Goal: Information Seeking & Learning: Learn about a topic

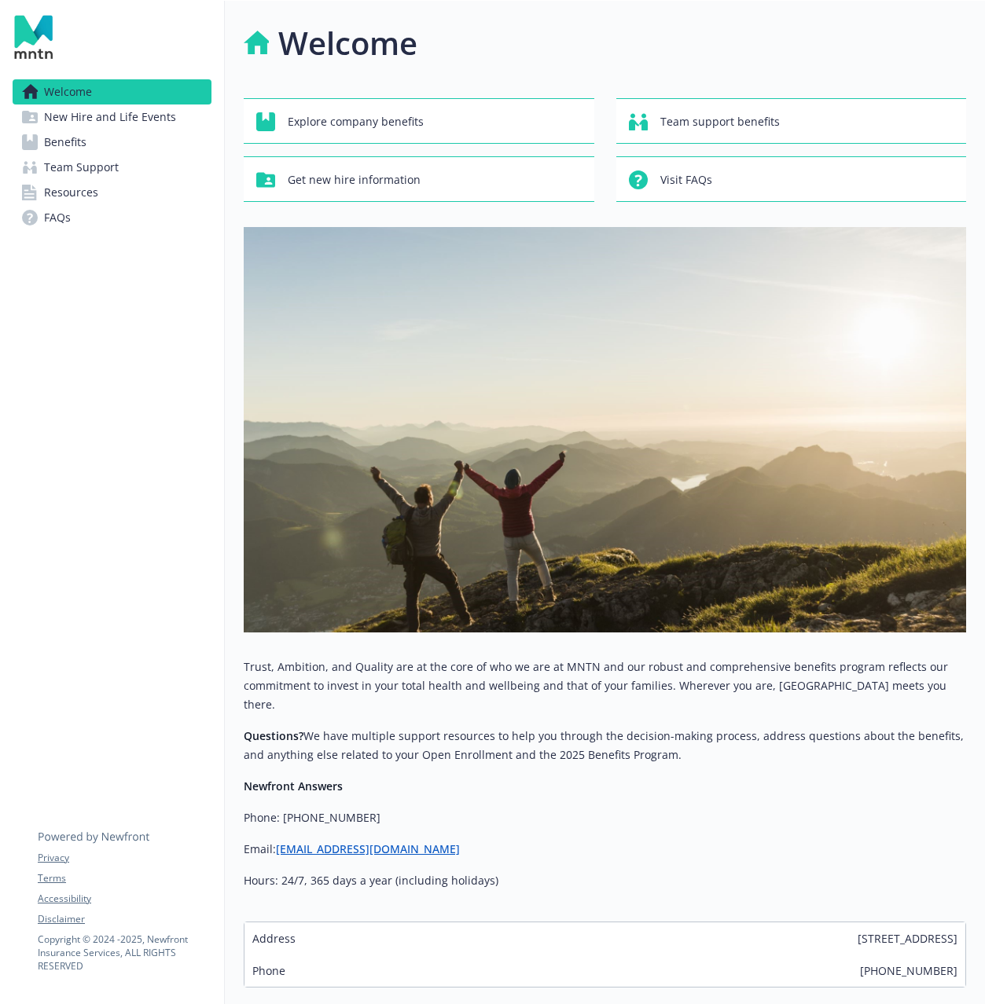
click at [81, 144] on span "Benefits" at bounding box center [65, 142] width 42 height 25
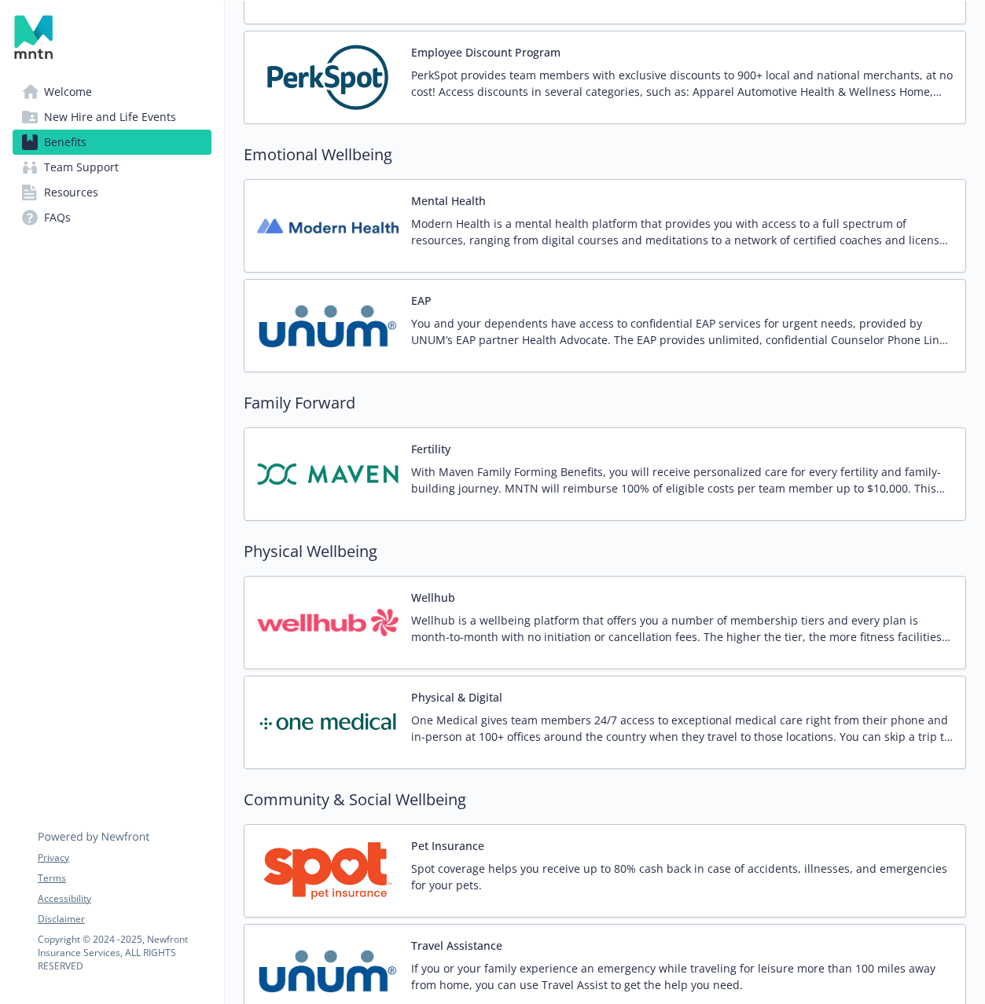
scroll to position [2957, 0]
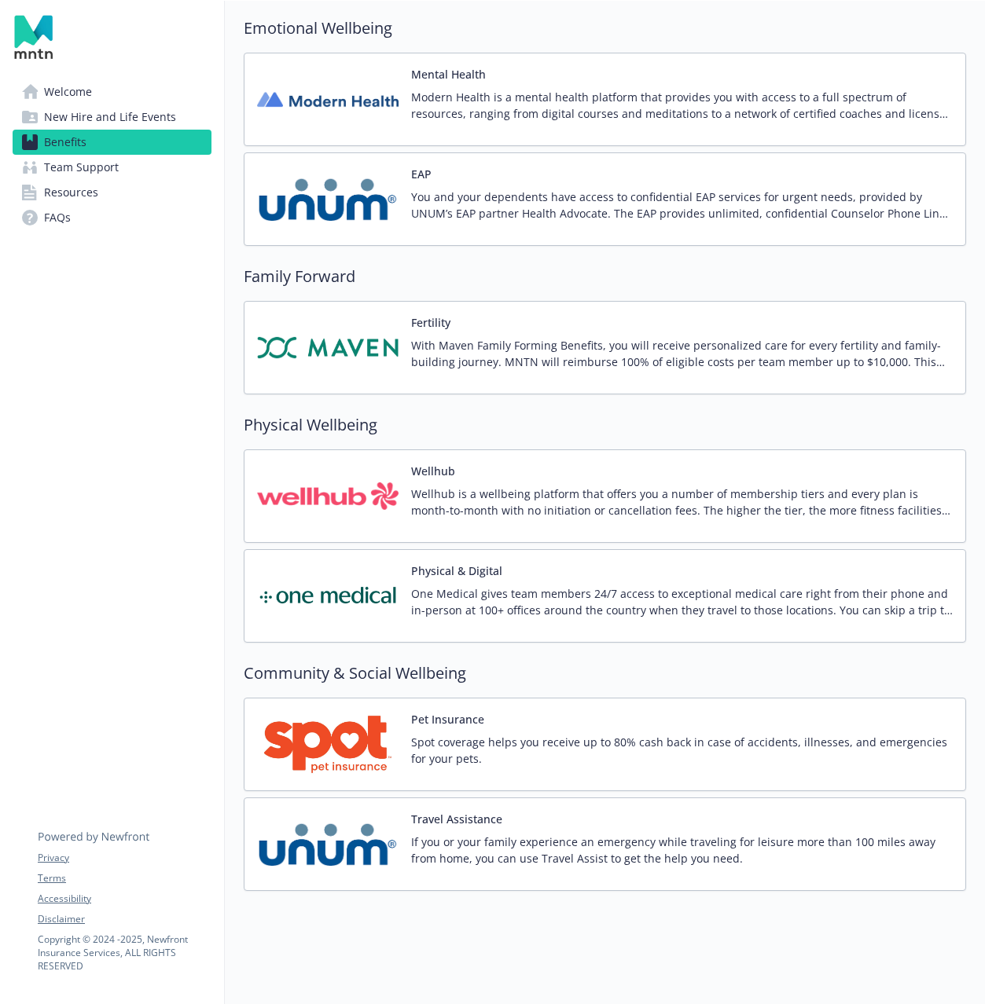
click at [118, 112] on span "New Hire and Life Events" at bounding box center [110, 117] width 132 height 25
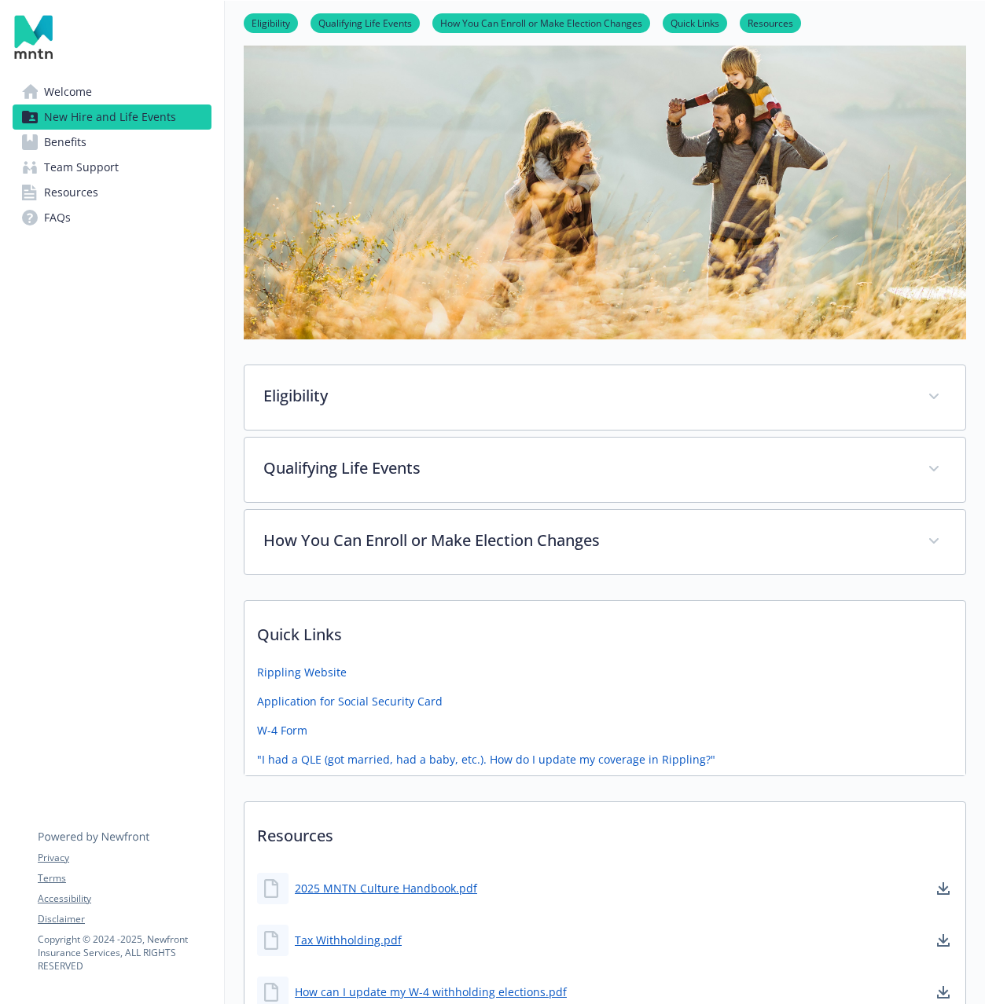
scroll to position [107, 0]
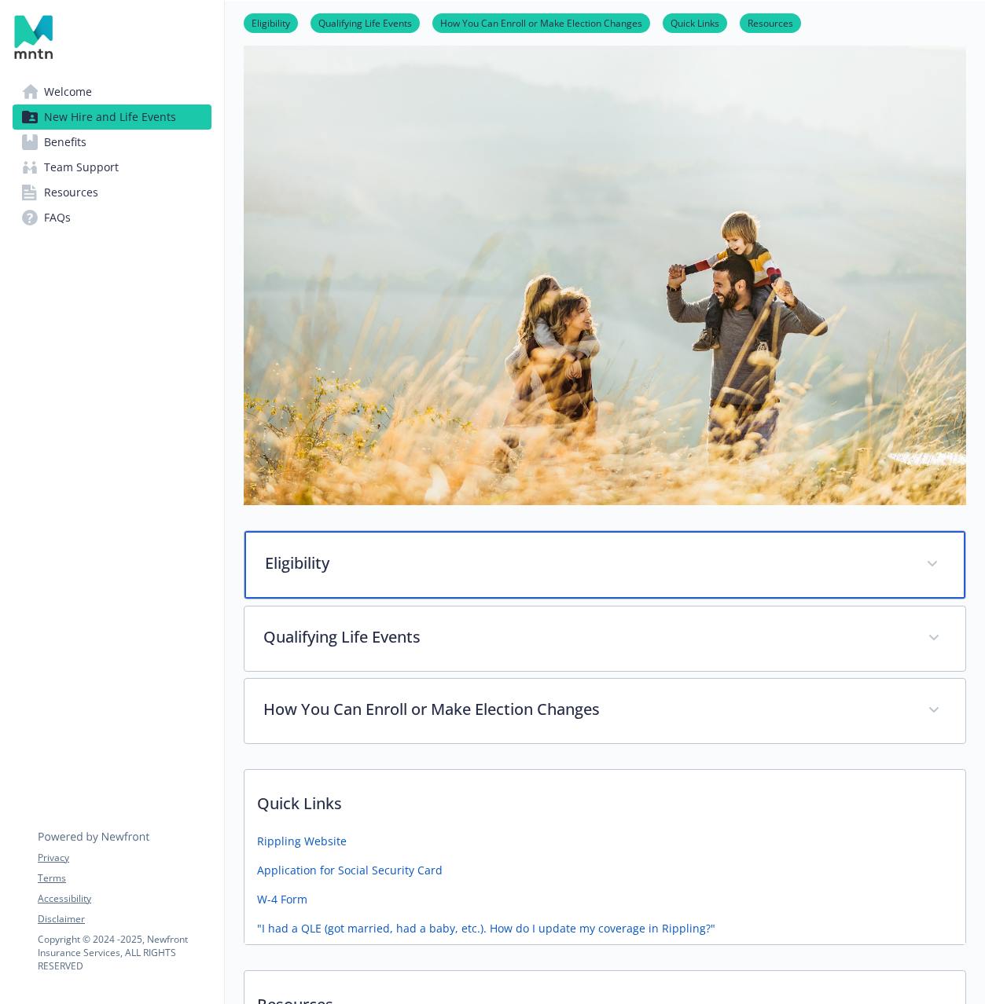
click at [559, 562] on p "Eligibility" at bounding box center [586, 564] width 642 height 24
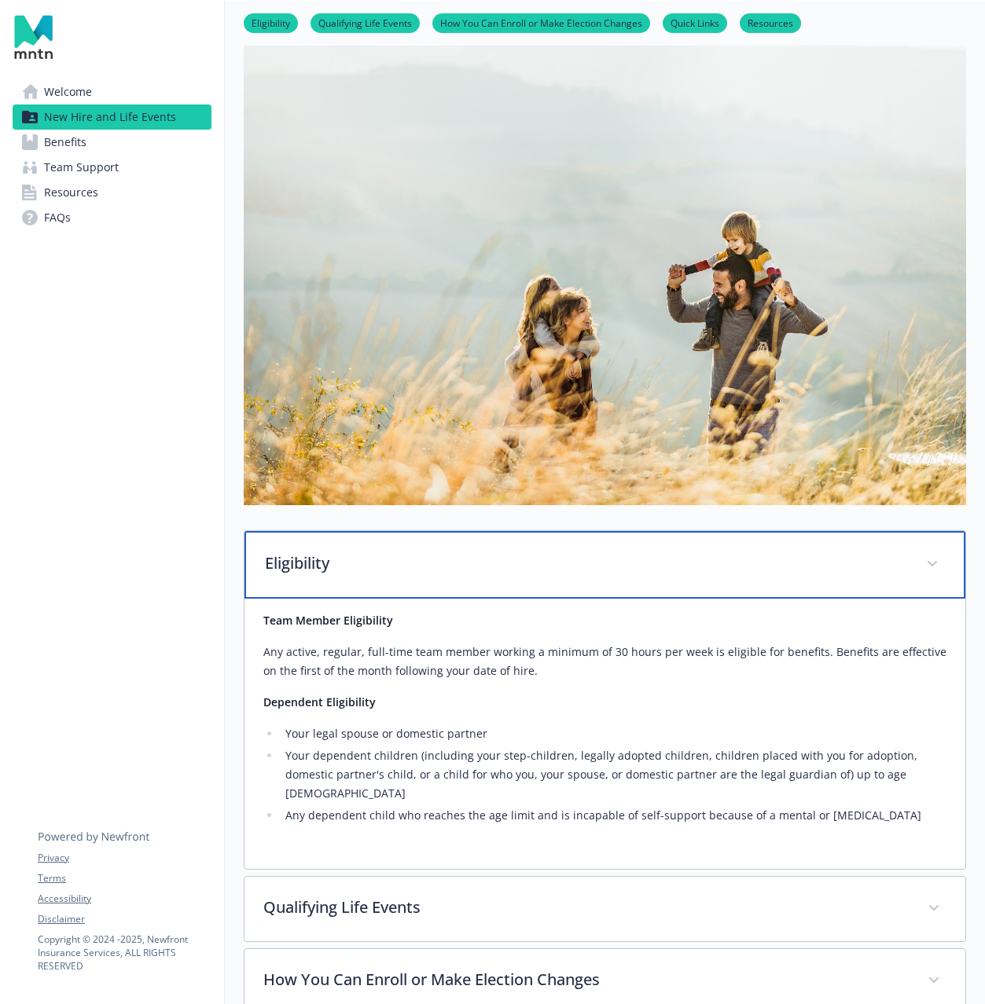
scroll to position [0, 0]
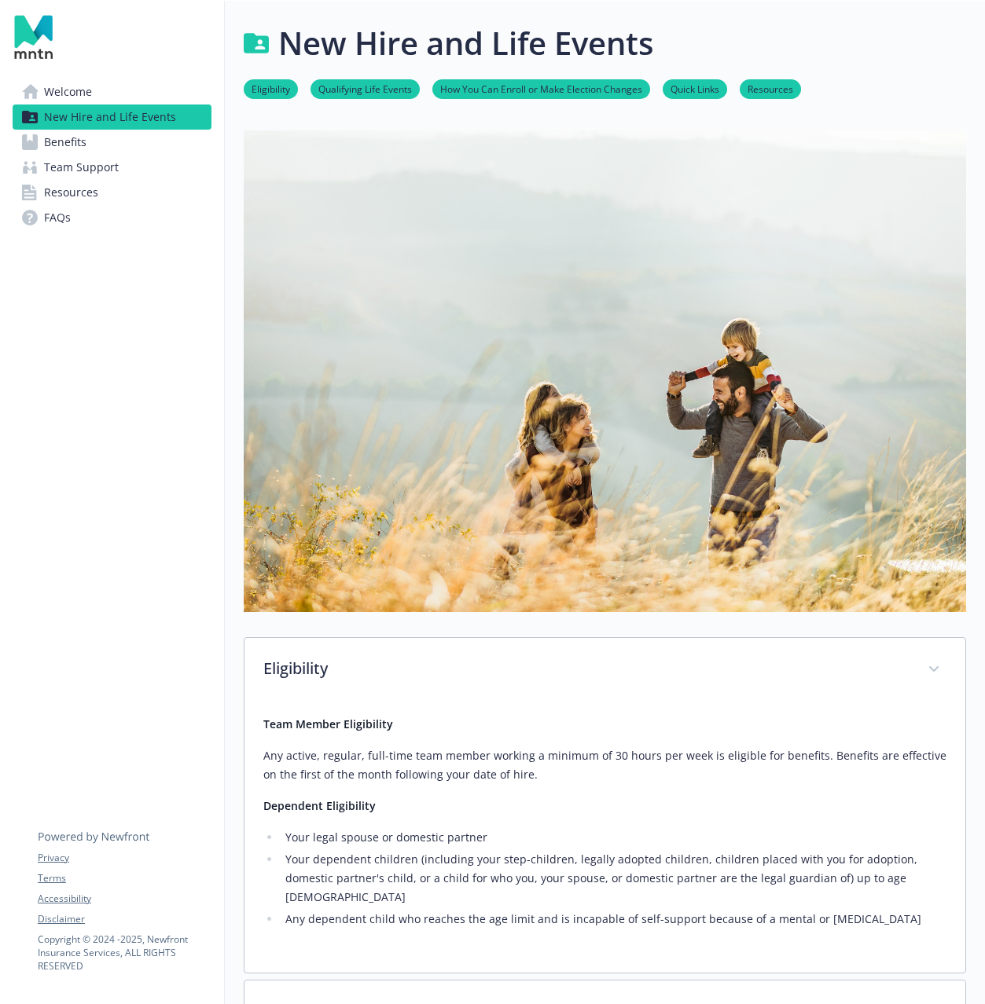
click at [75, 94] on span "Welcome" at bounding box center [68, 91] width 48 height 25
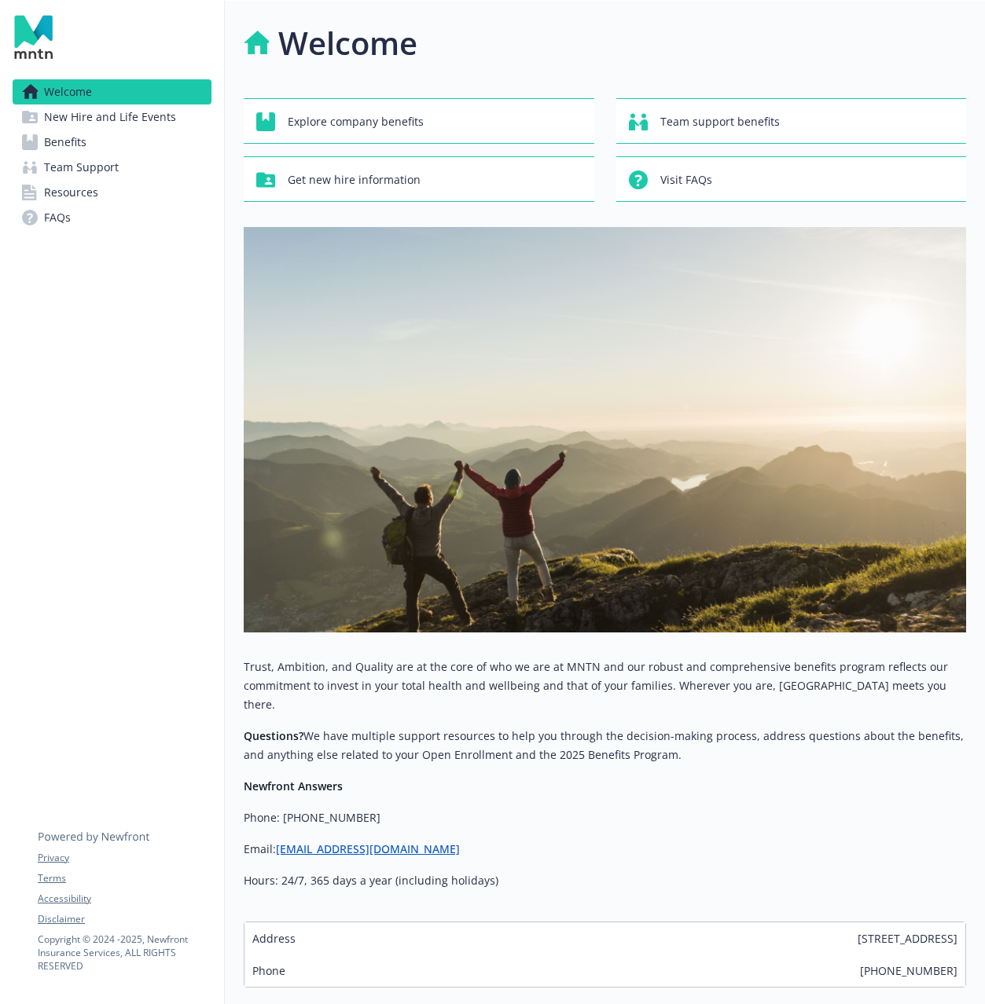
click at [137, 196] on link "Resources" at bounding box center [112, 192] width 199 height 25
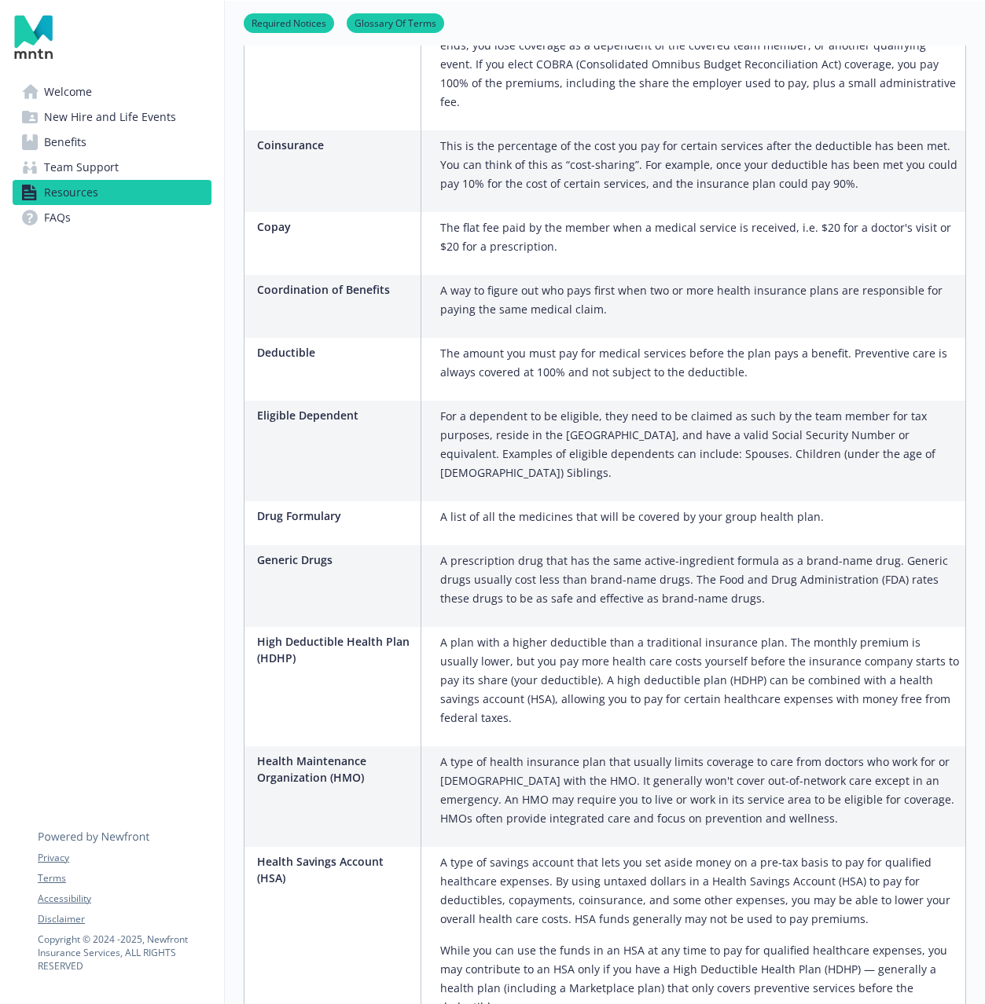
scroll to position [1232, 0]
